Goal: Information Seeking & Learning: Learn about a topic

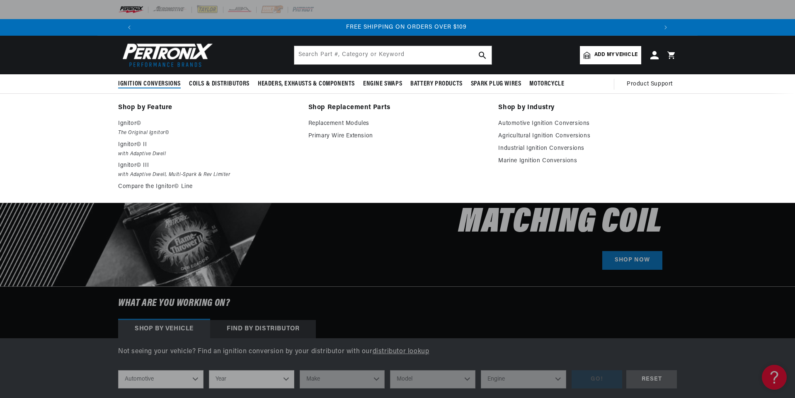
scroll to position [0, 1036]
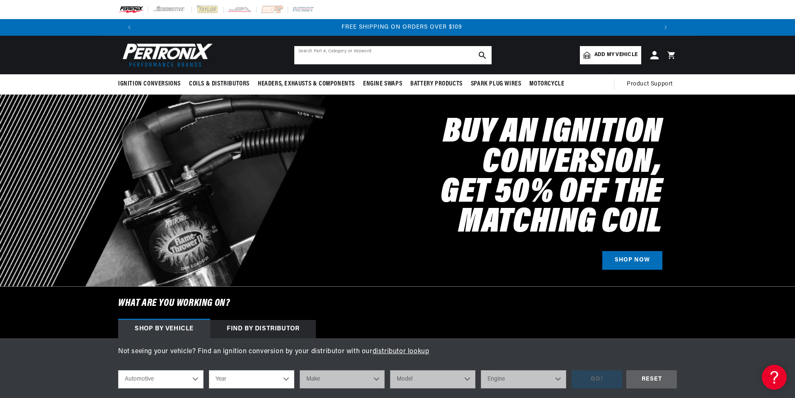
click at [357, 50] on input "text" at bounding box center [392, 55] width 197 height 18
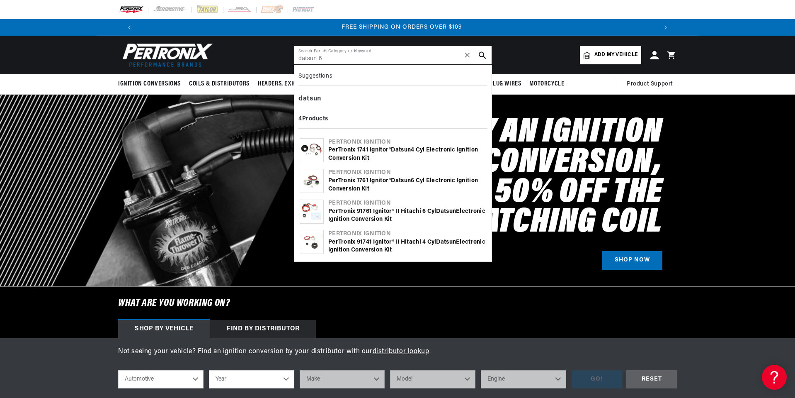
type input "datsun 6"
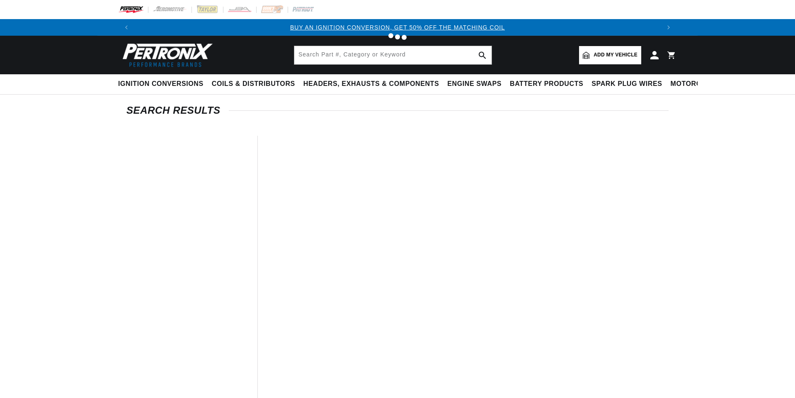
type input "datsun 6"
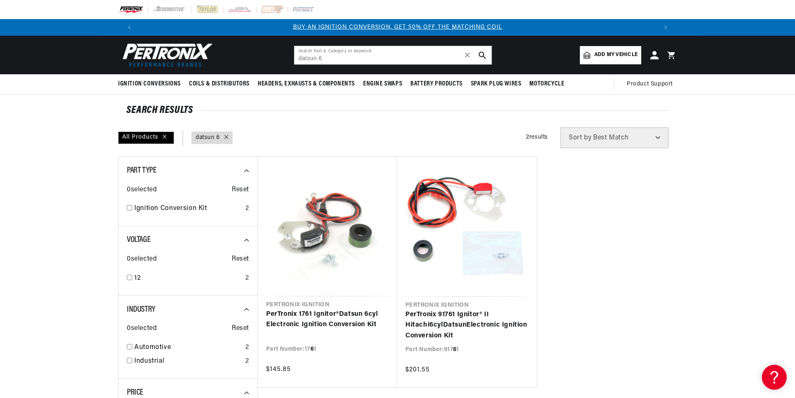
scroll to position [83, 0]
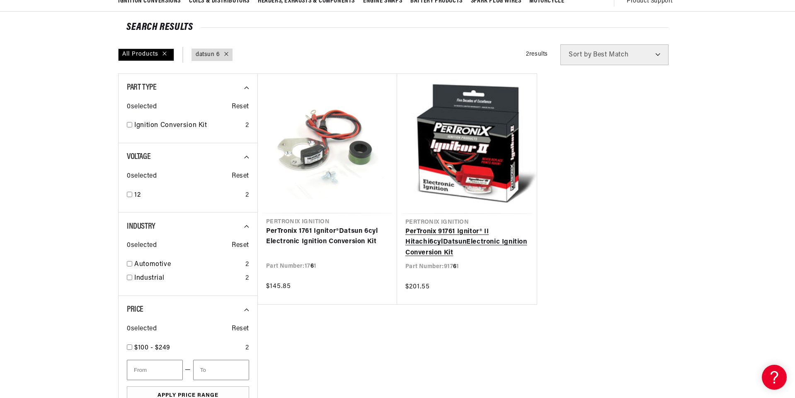
click at [495, 245] on link "PerTronix 917 6 1 Ignitor® II Hitachi 6 cyl Datsun Electronic Ignition Conversi…" at bounding box center [466, 242] width 123 height 32
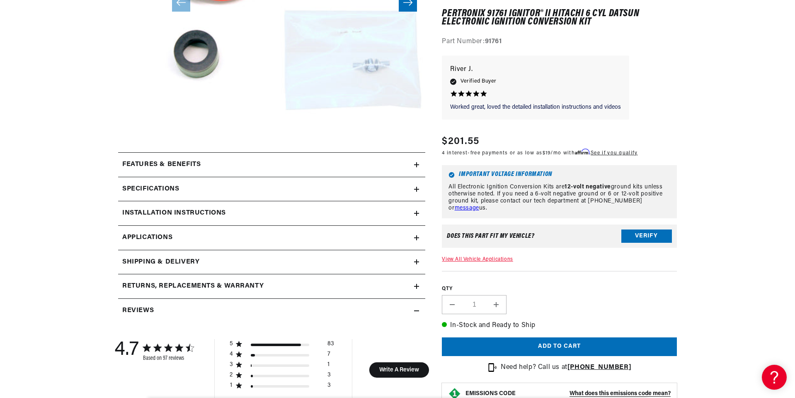
scroll to position [290, 0]
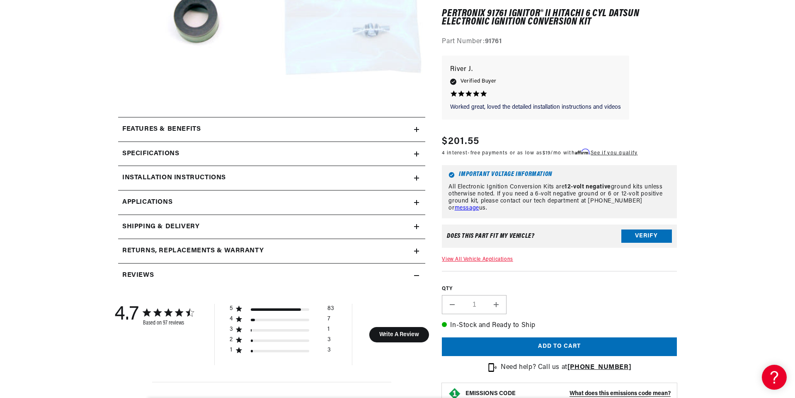
click at [301, 131] on div "Features & Benefits" at bounding box center [266, 129] width 296 height 11
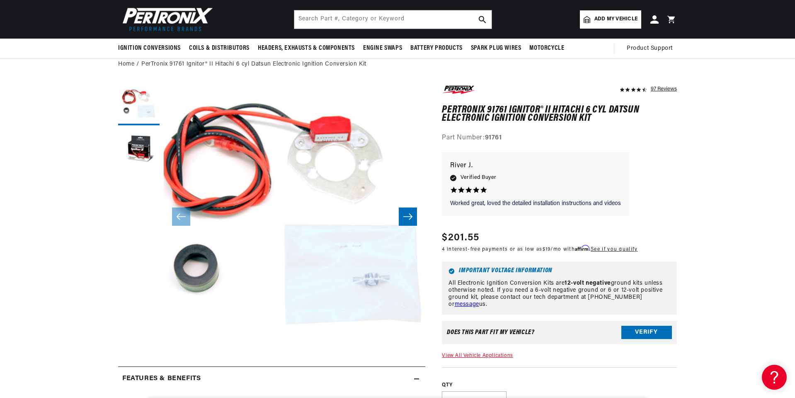
scroll to position [0, 0]
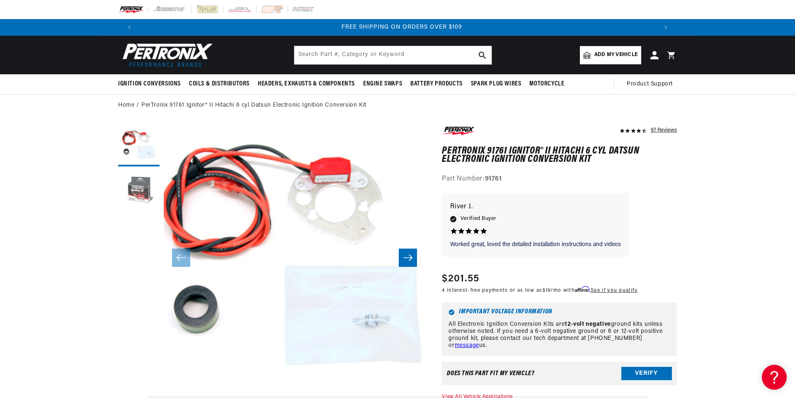
click at [142, 188] on button "Load image 2 in gallery view" at bounding box center [138, 190] width 41 height 41
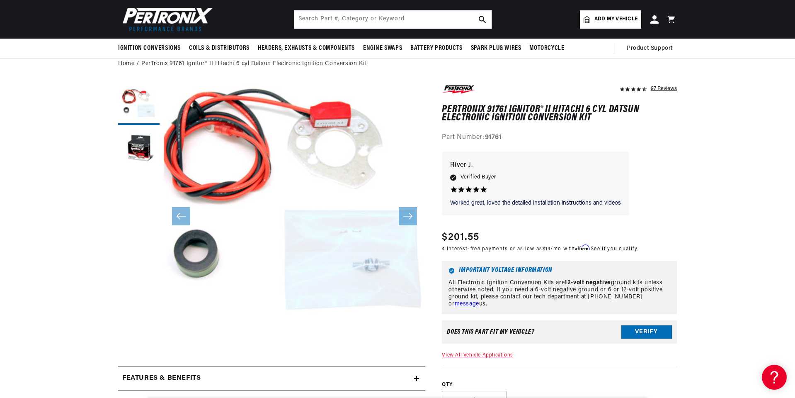
scroll to position [26, 0]
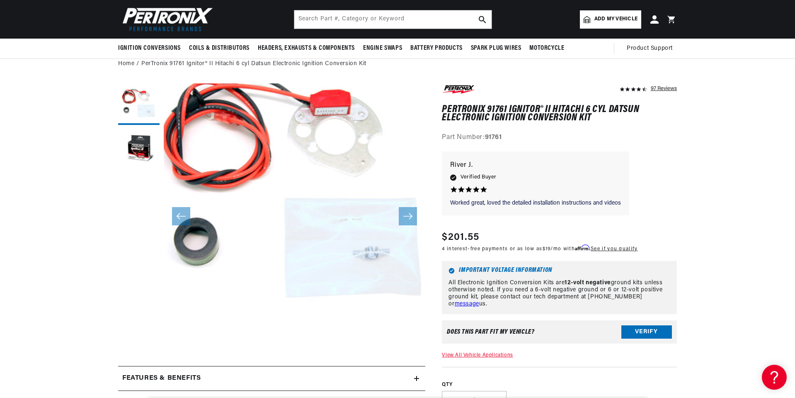
click at [224, 381] on div "Features & Benefits" at bounding box center [266, 378] width 296 height 11
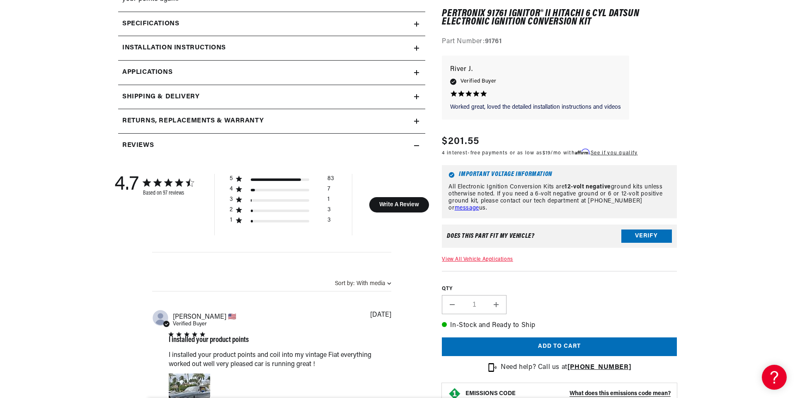
scroll to position [0, 293]
